Goal: Information Seeking & Learning: Learn about a topic

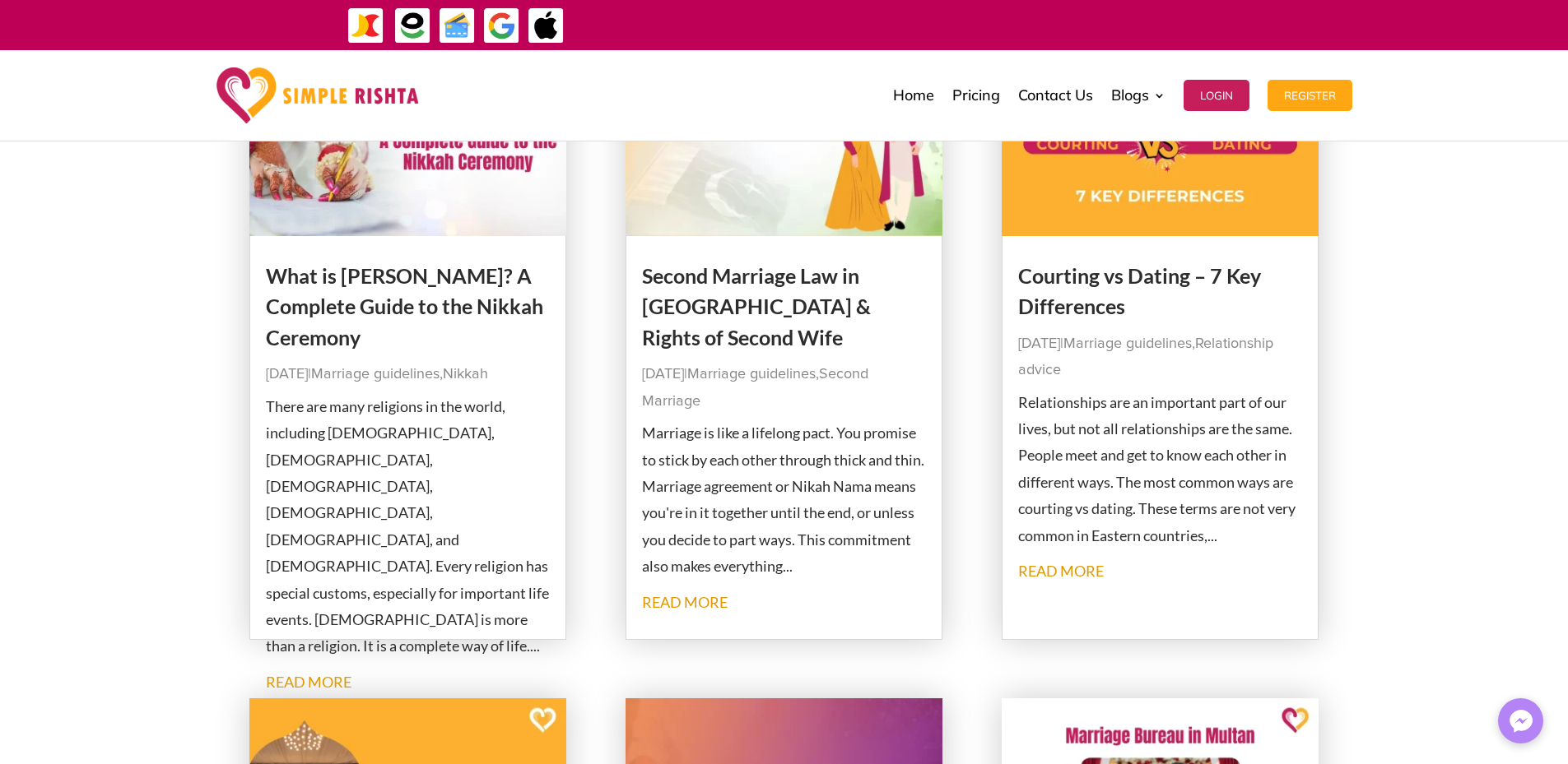
scroll to position [186, 0]
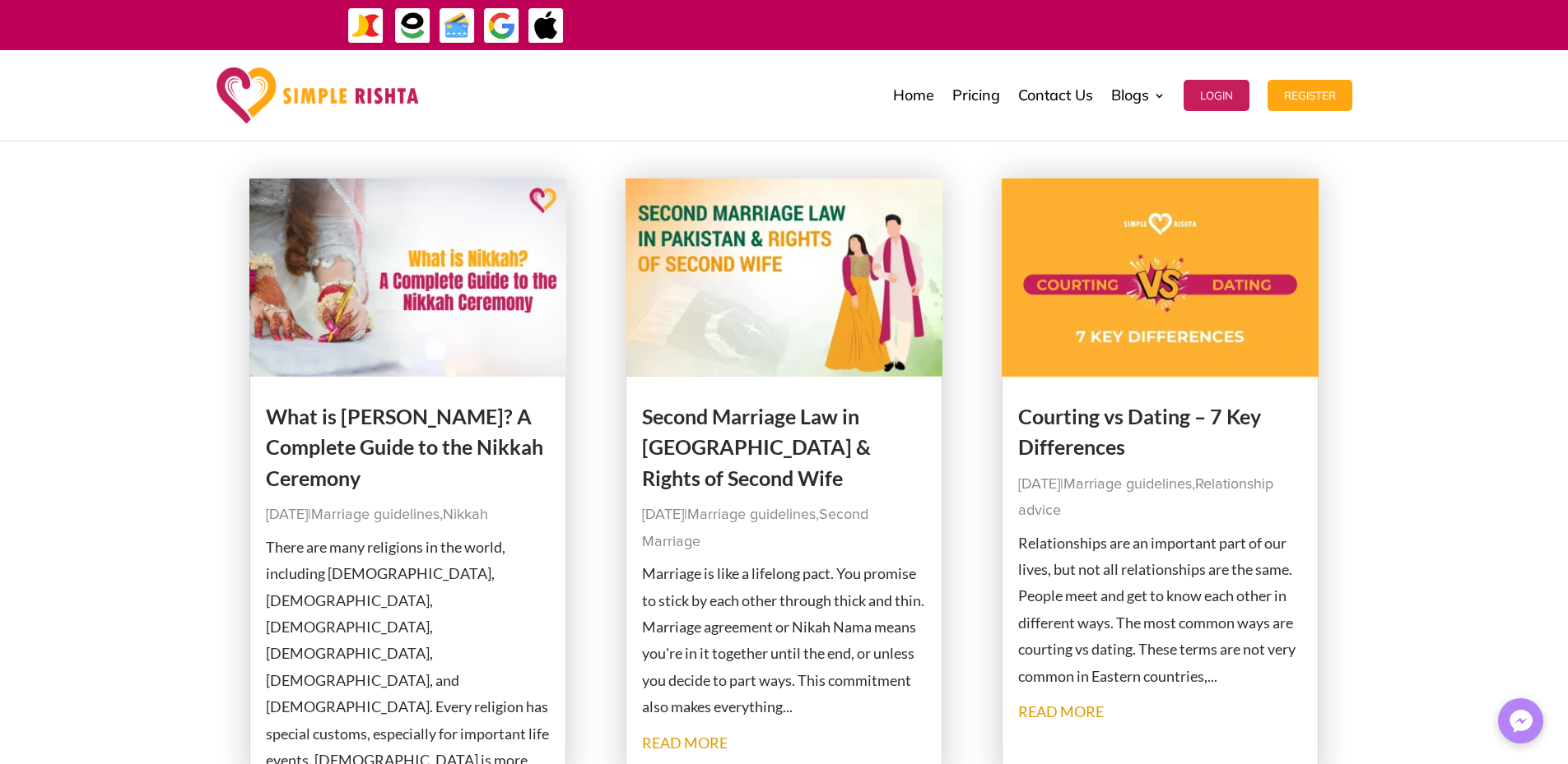
drag, startPoint x: 488, startPoint y: 296, endPoint x: 414, endPoint y: 234, distance: 96.5
click at [414, 234] on img at bounding box center [407, 277] width 317 height 198
